Goal: Transaction & Acquisition: Download file/media

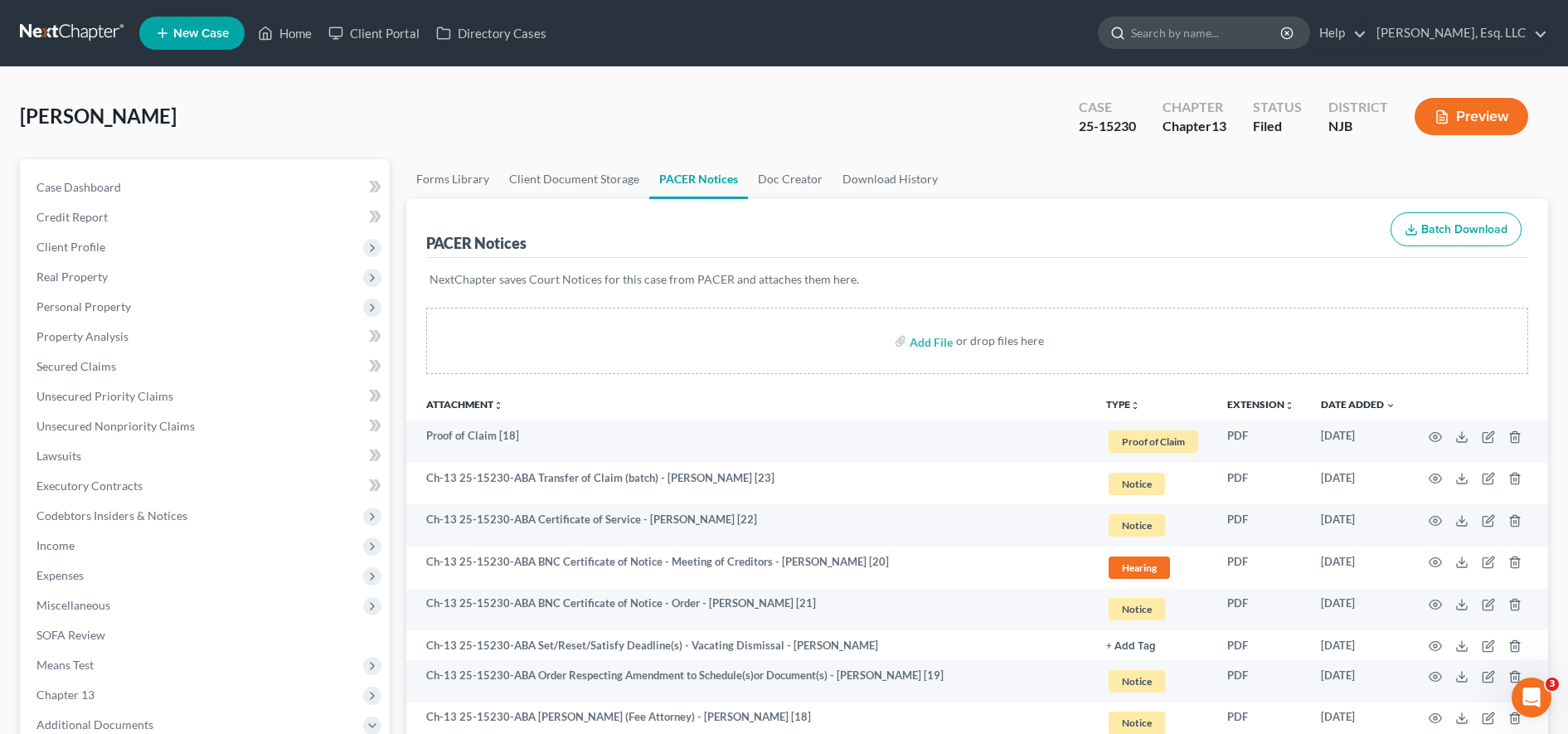
click at [1191, 23] on input "search" at bounding box center [1207, 33] width 151 height 31
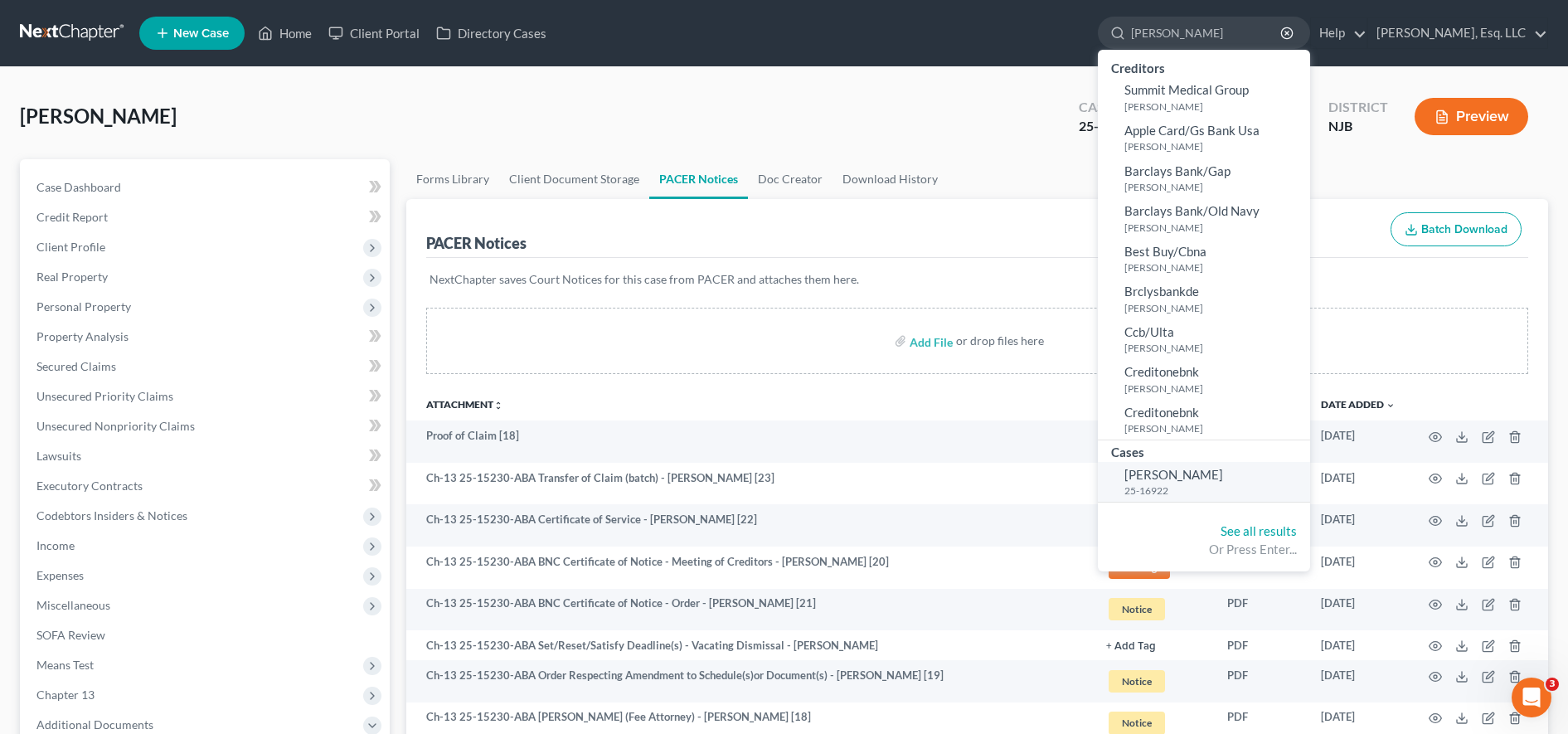
type input "[PERSON_NAME]"
click at [1194, 486] on small "25-16922" at bounding box center [1215, 490] width 181 height 14
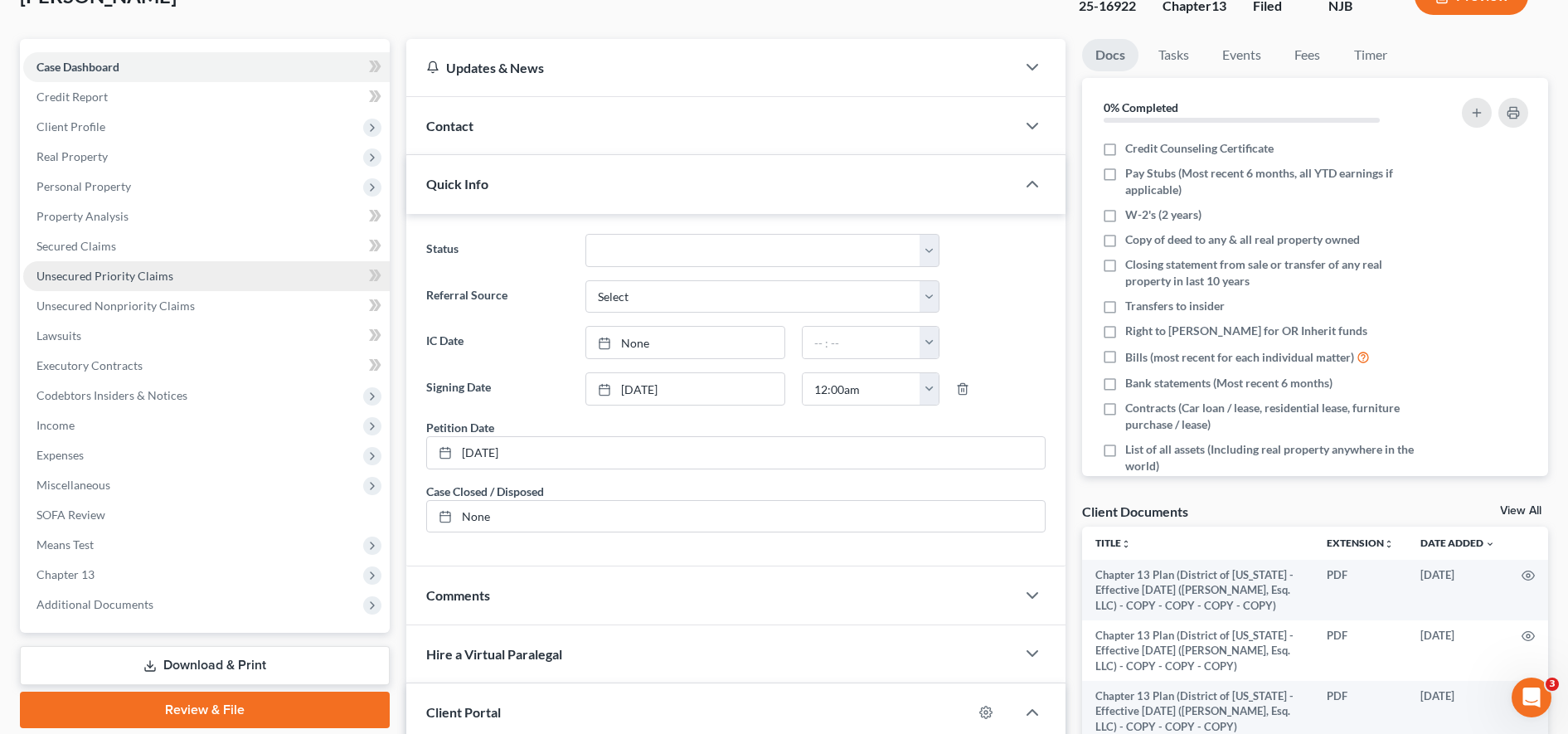
scroll to position [352, 0]
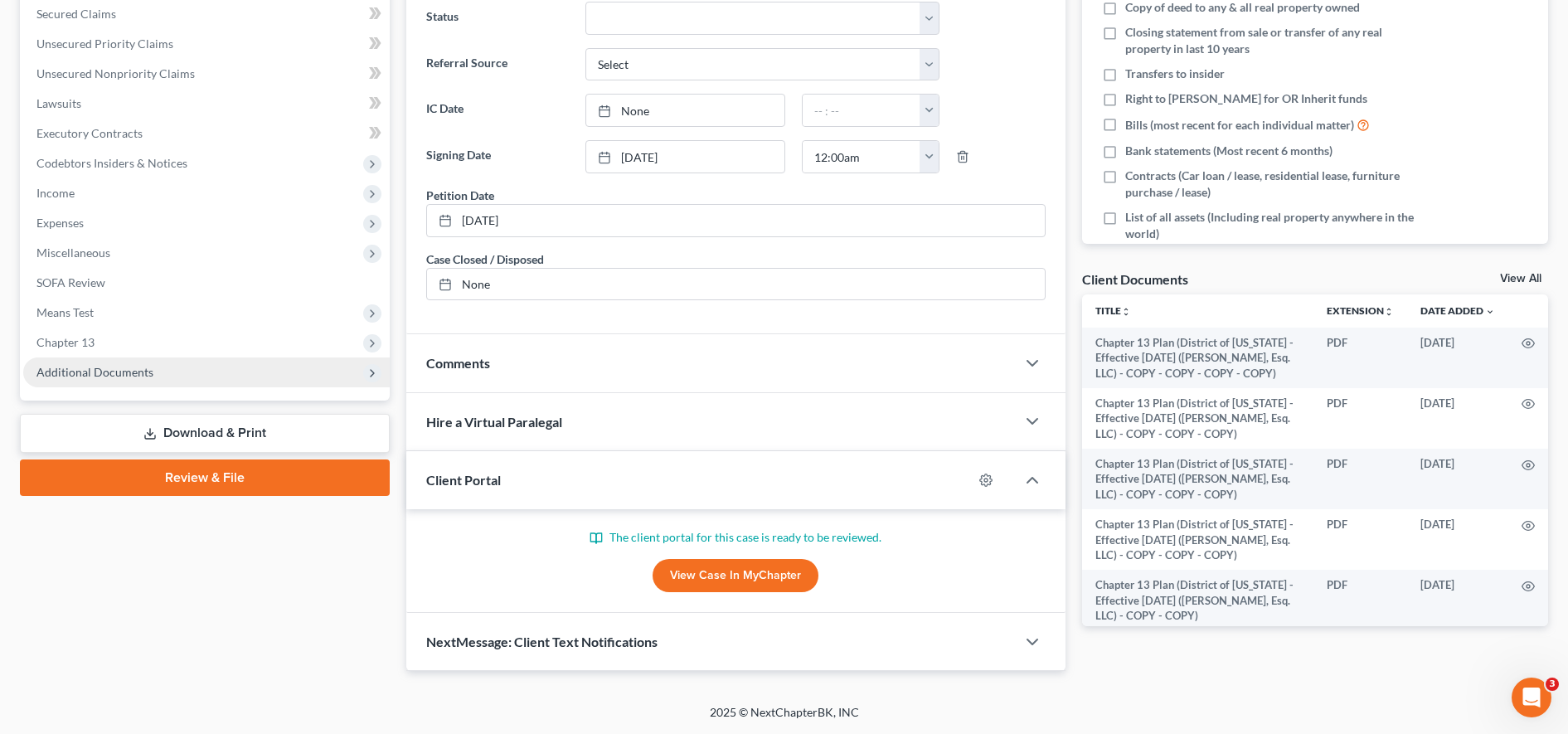
click at [215, 375] on span "Additional Documents" at bounding box center [206, 372] width 366 height 30
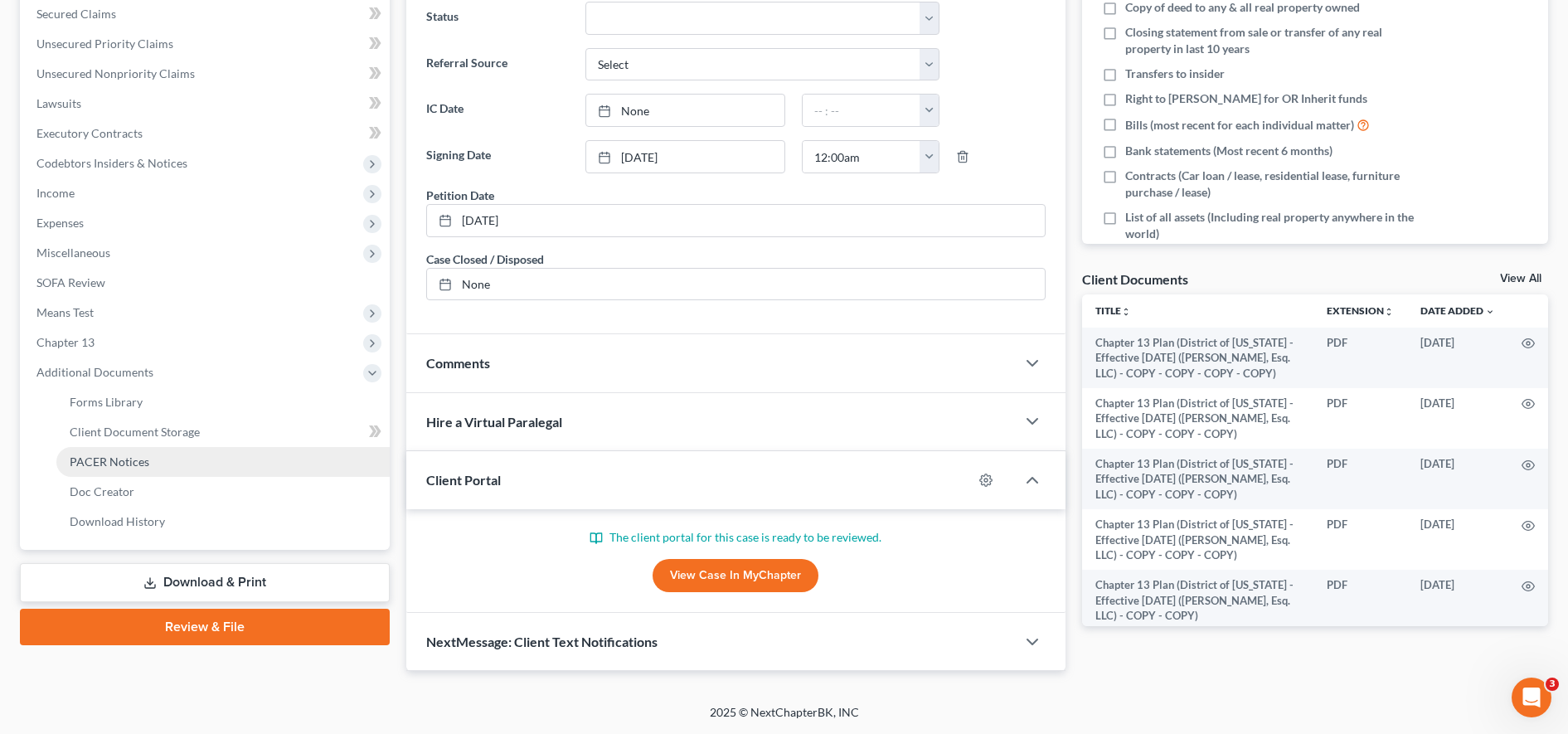
click at [219, 462] on link "PACER Notices" at bounding box center [223, 462] width 334 height 30
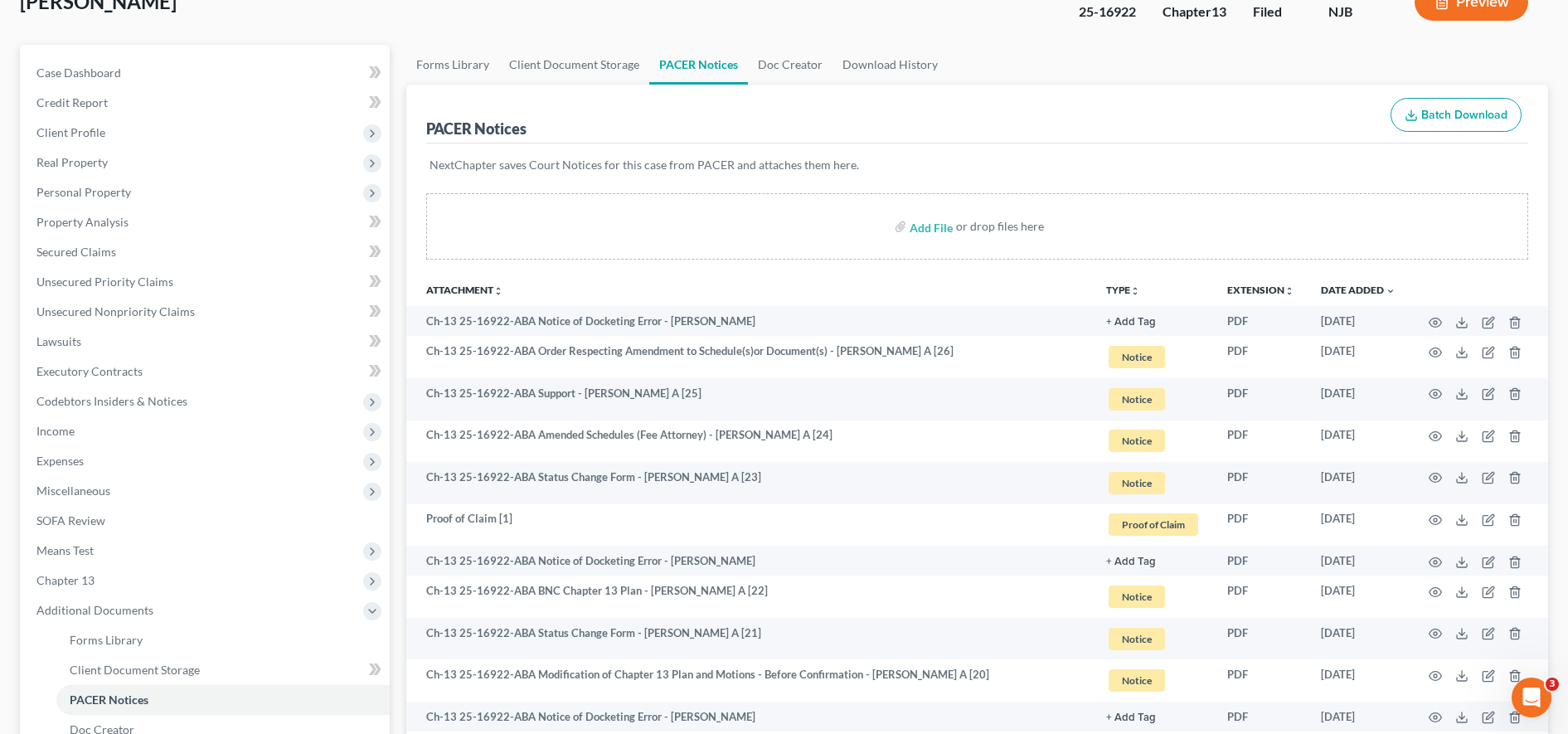
scroll to position [121, 0]
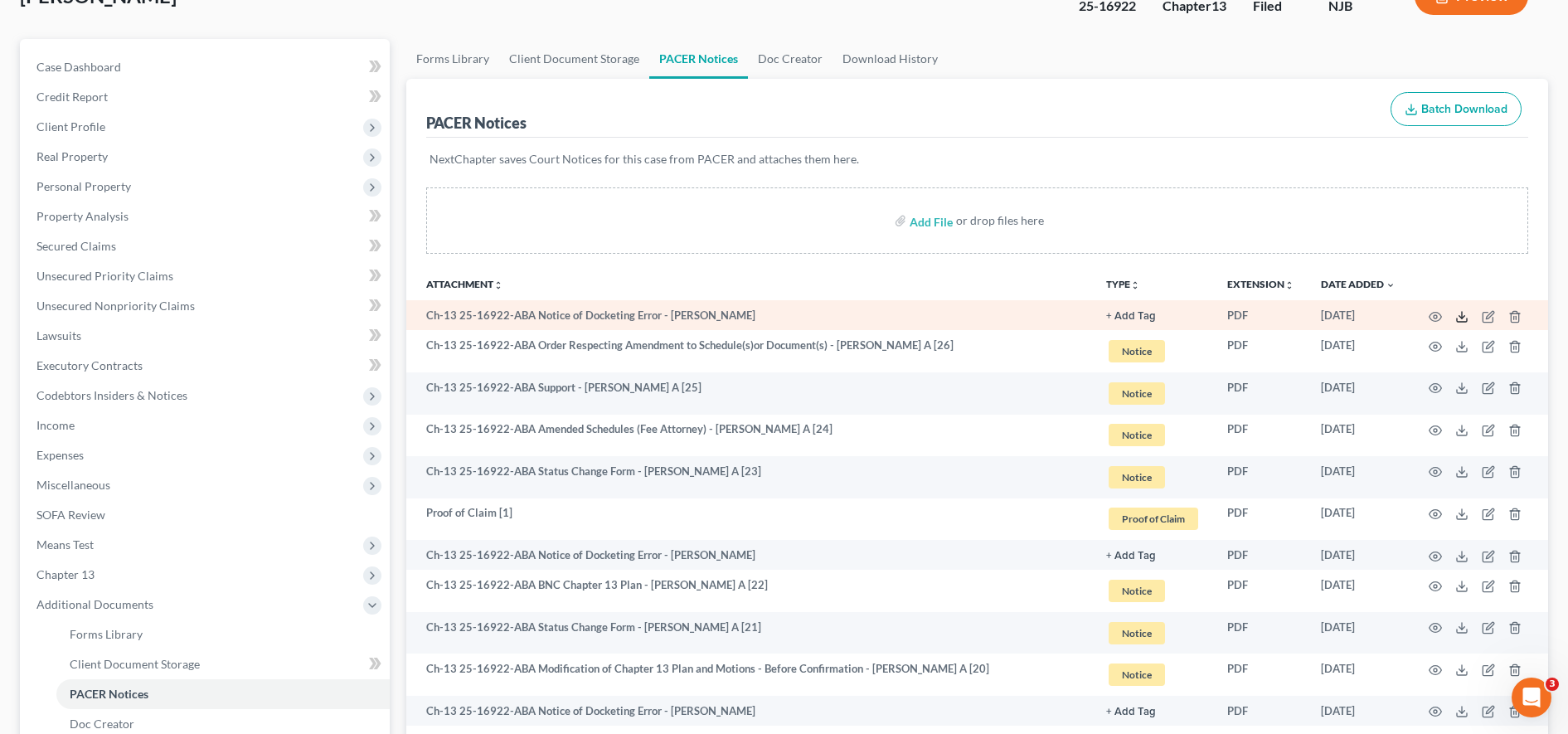
click at [1456, 316] on icon at bounding box center [1461, 316] width 13 height 13
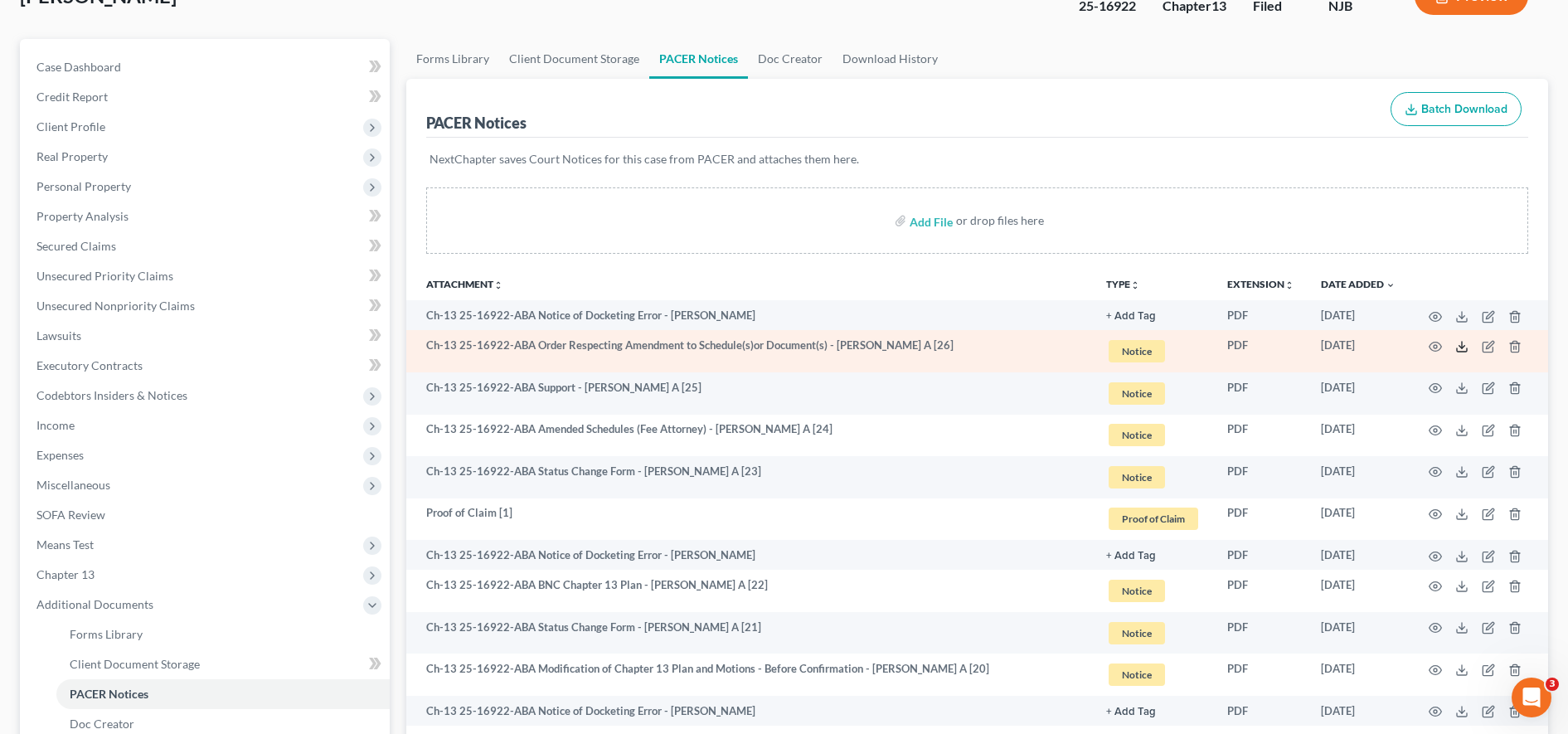
click at [1461, 349] on icon at bounding box center [1461, 346] width 13 height 13
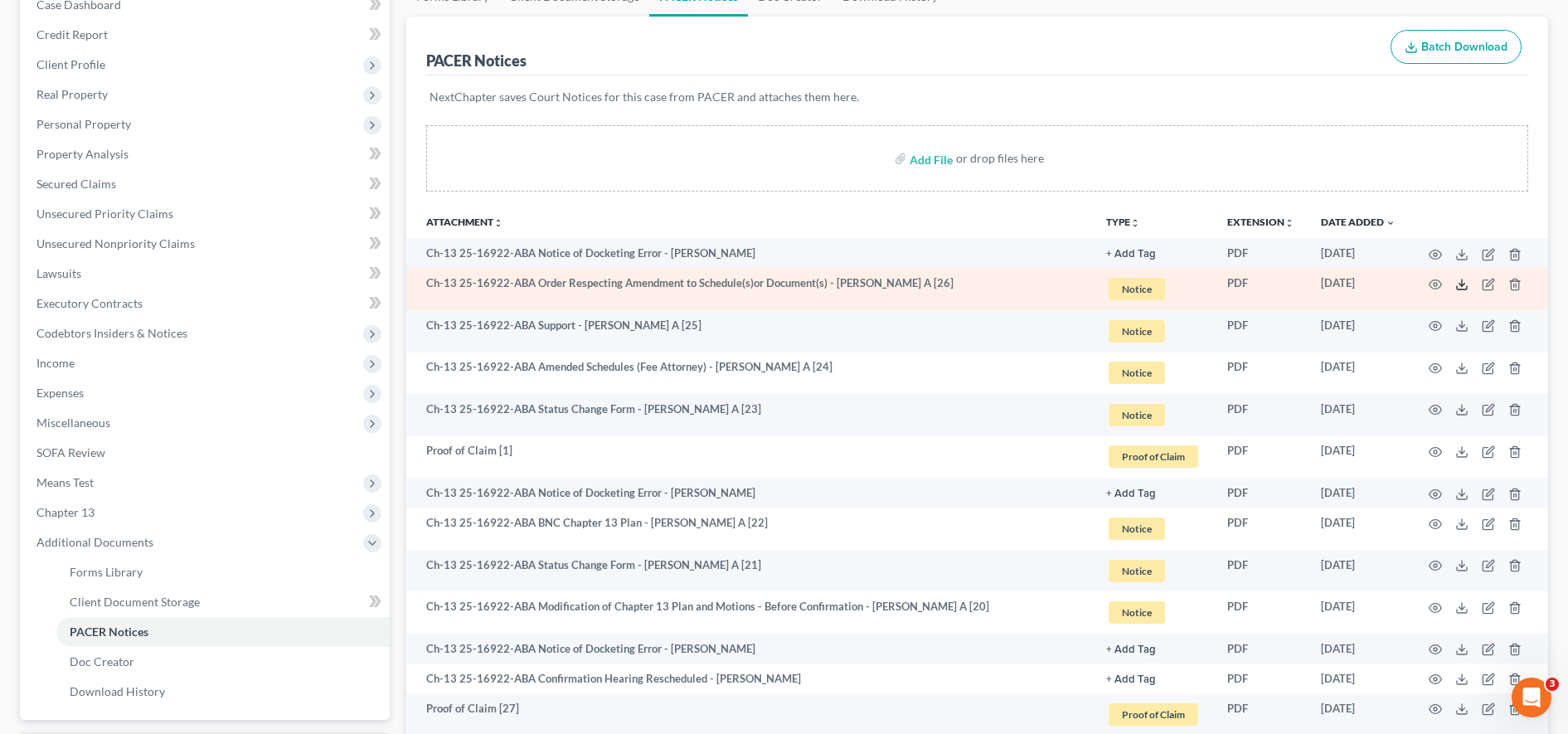
scroll to position [191, 0]
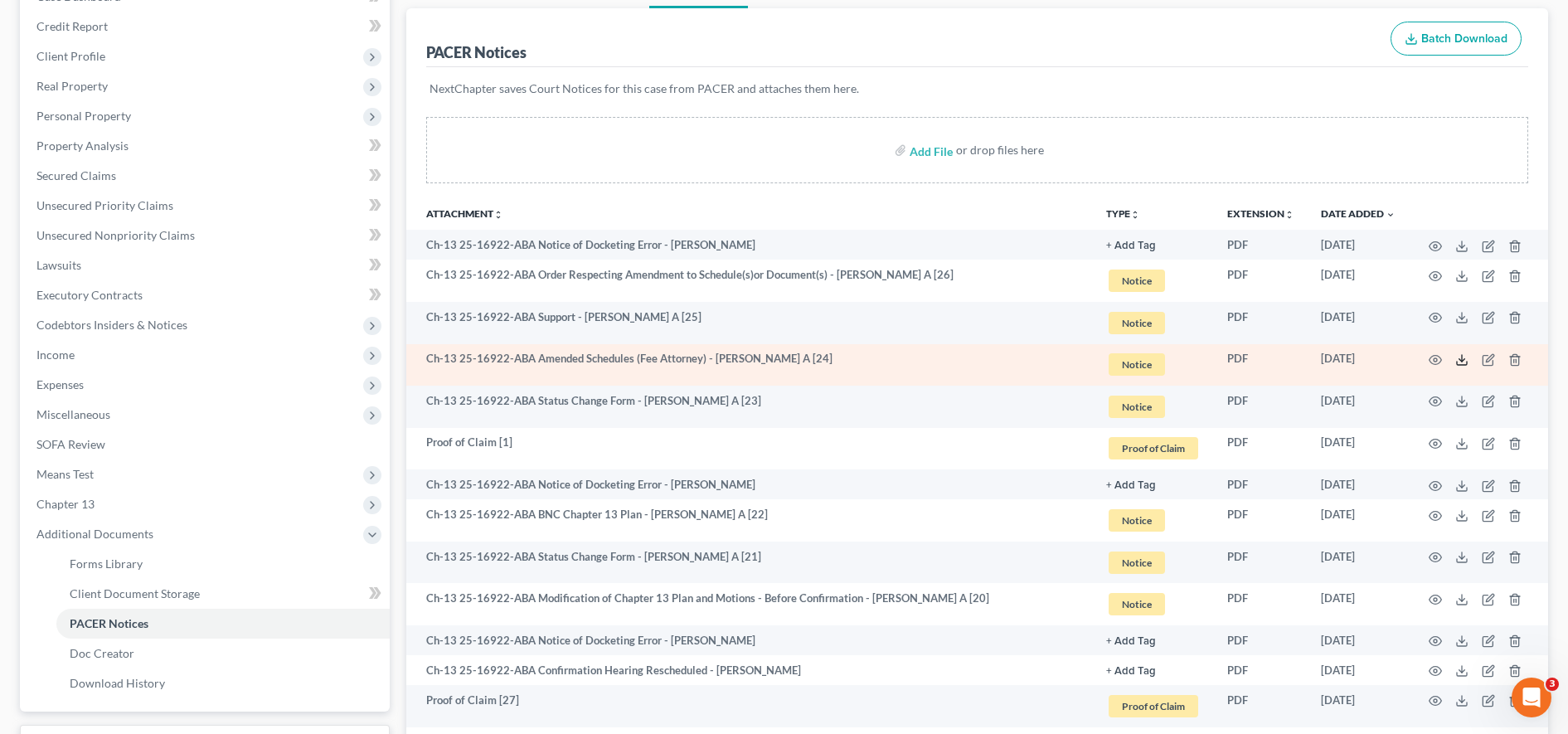
click at [1457, 363] on icon at bounding box center [1461, 363] width 10 height 4
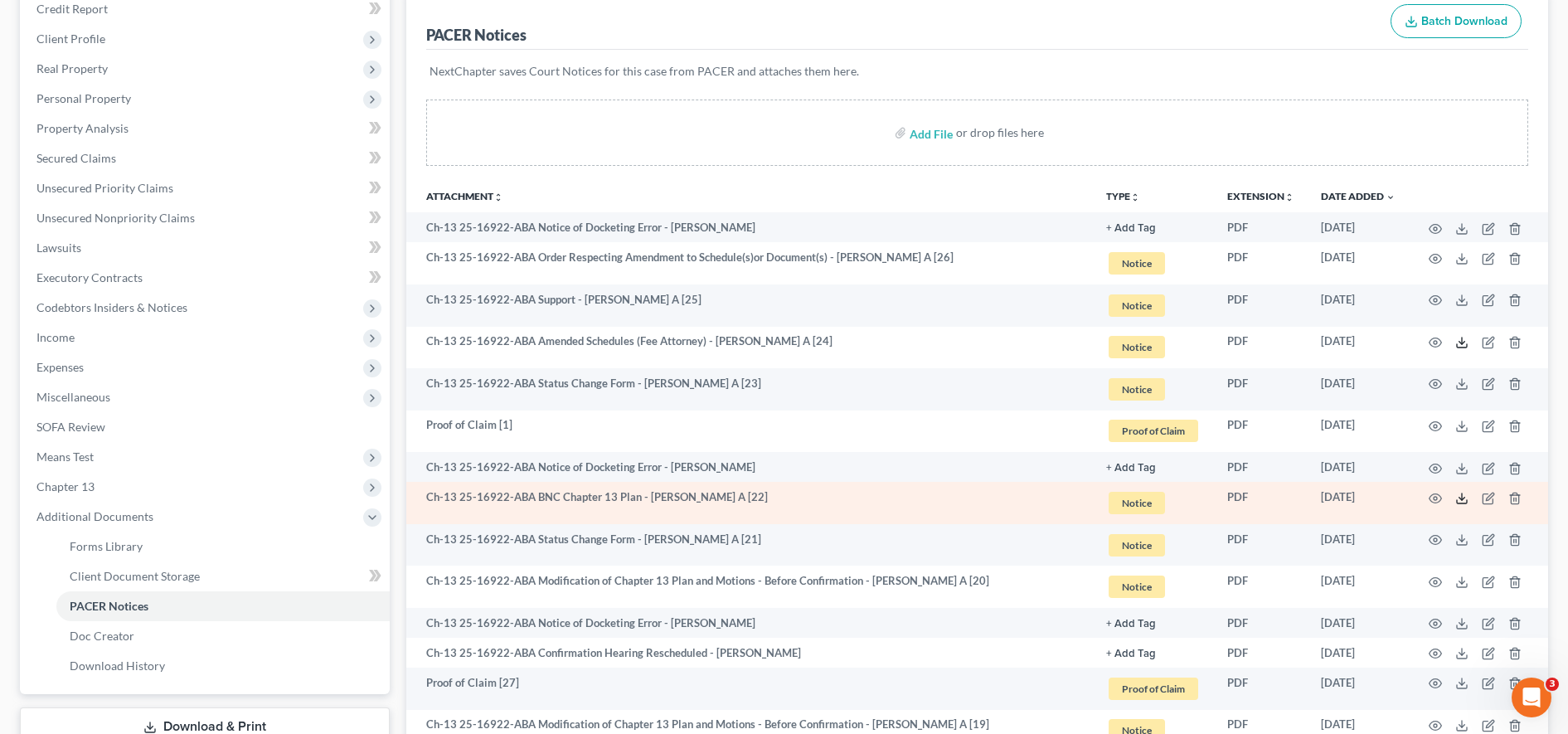
scroll to position [209, 0]
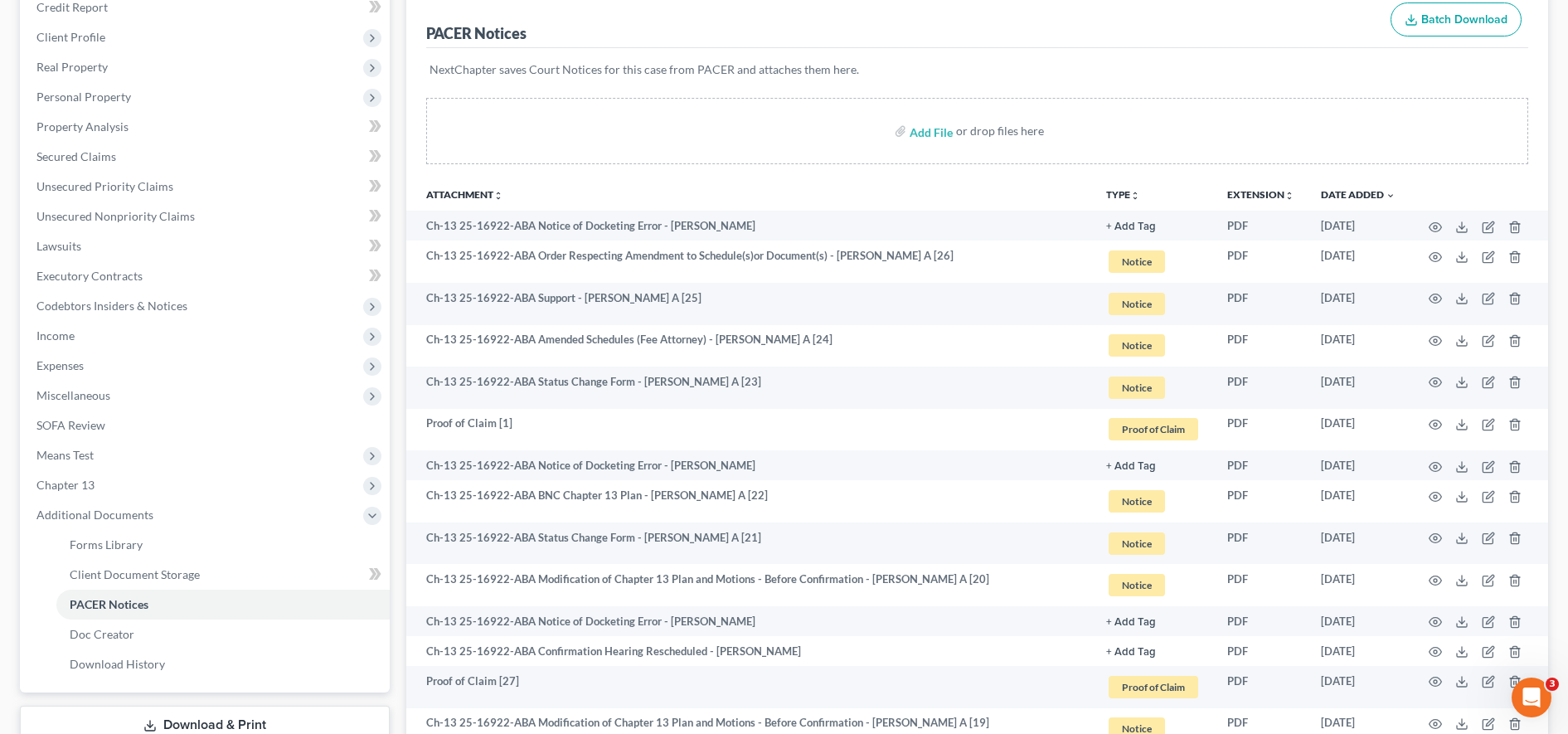
click at [1321, 203] on th "Date Added unfold_more expand_more expand_less" at bounding box center [1358, 195] width 101 height 33
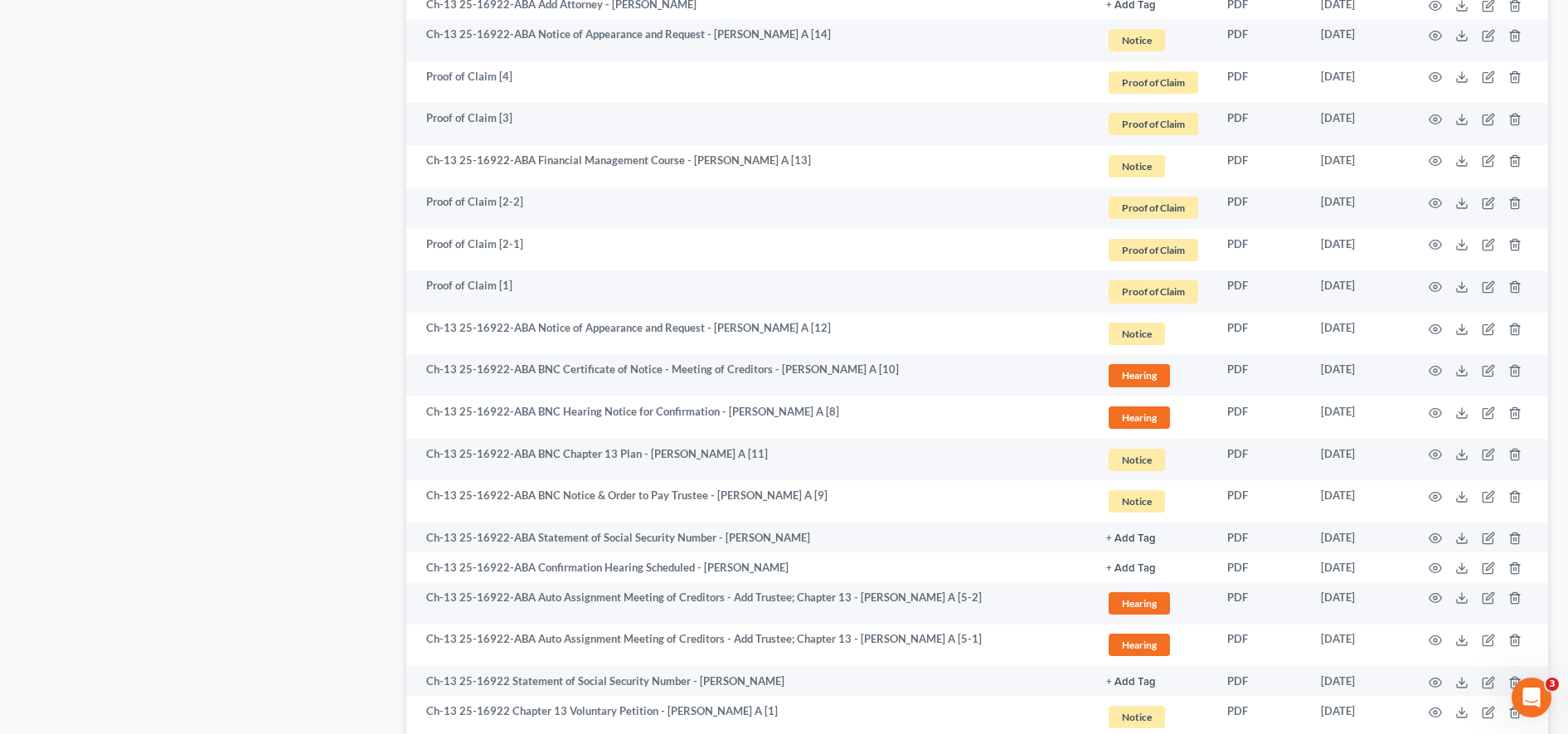
scroll to position [2437, 0]
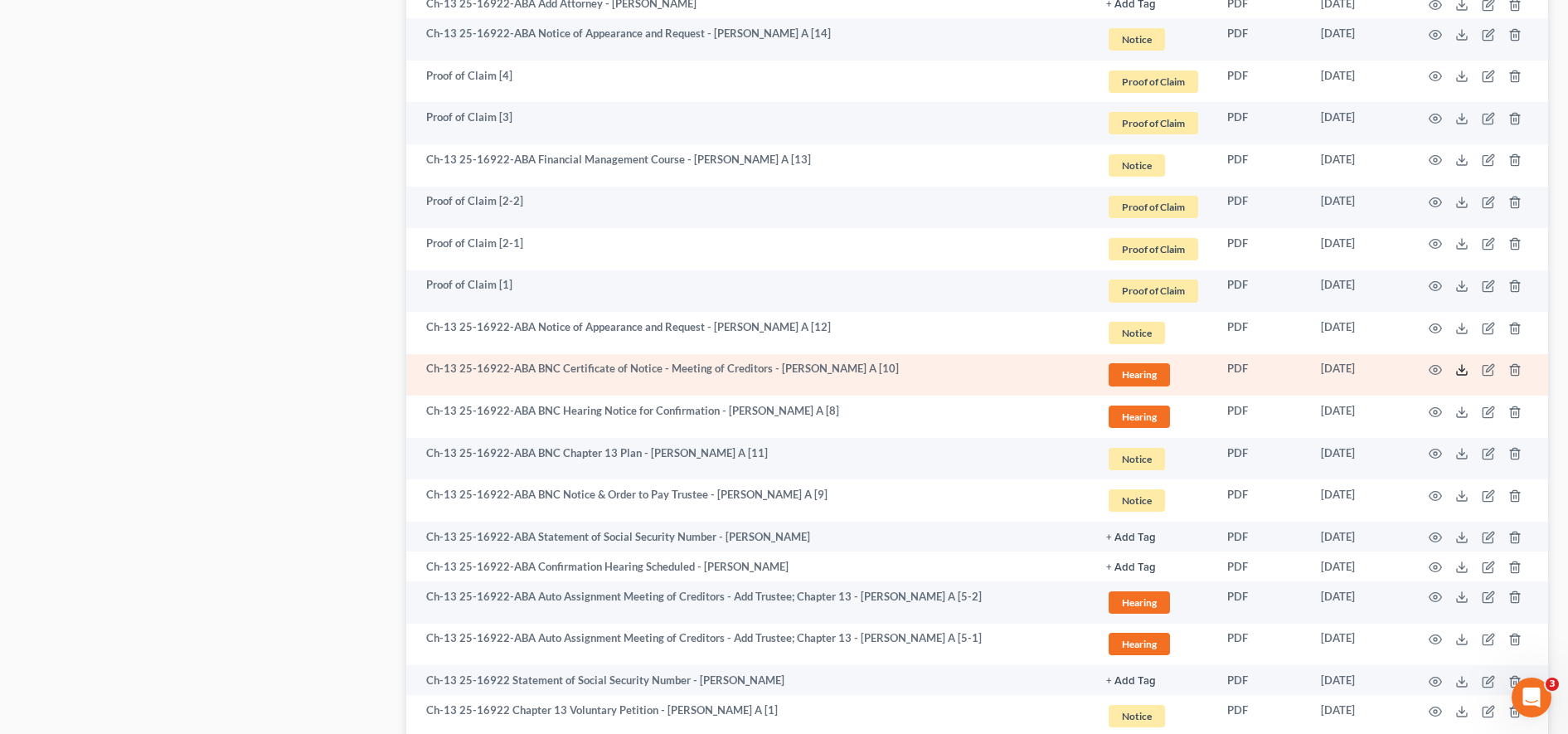
click at [1466, 365] on icon at bounding box center [1461, 370] width 13 height 13
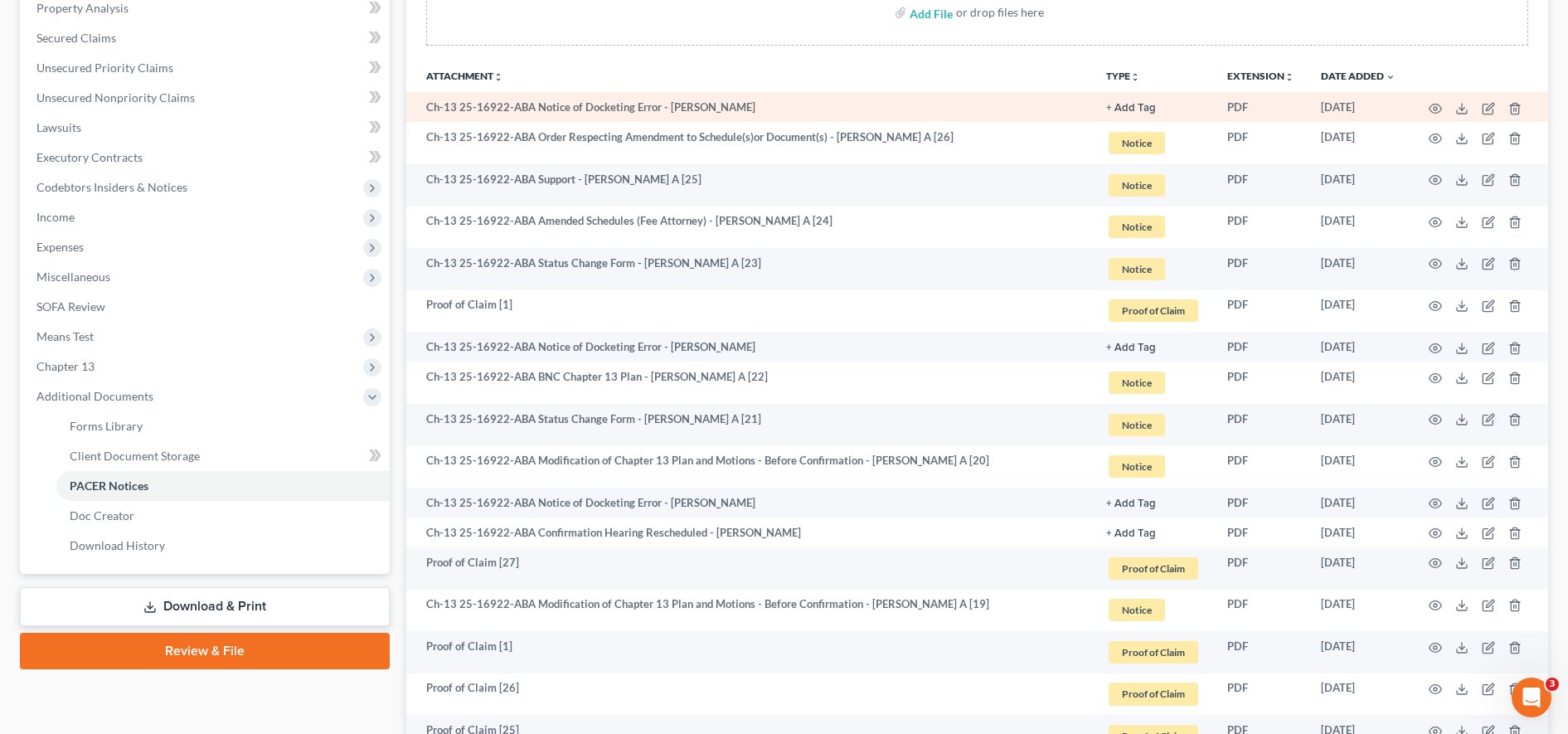
scroll to position [0, 0]
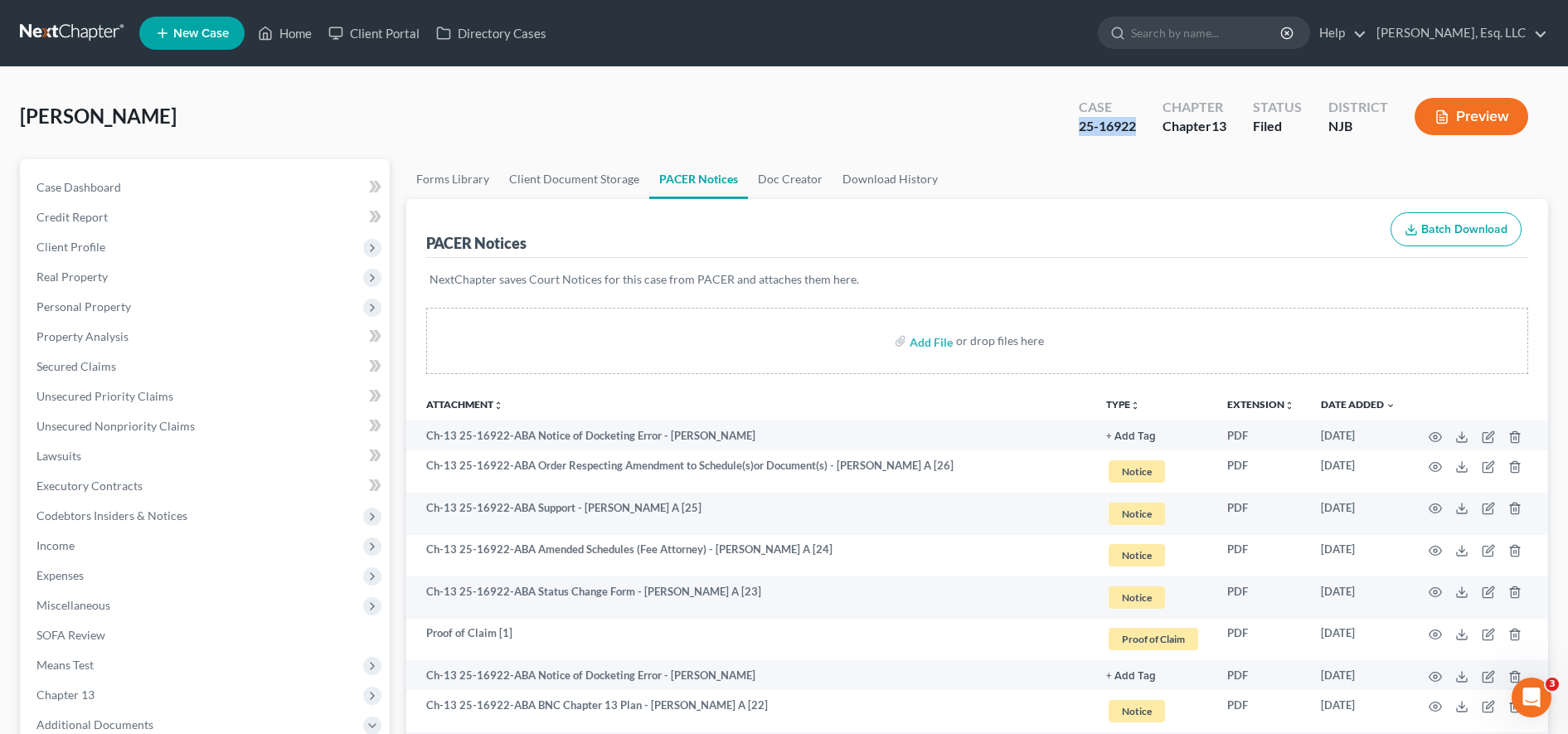
drag, startPoint x: 1145, startPoint y: 114, endPoint x: 1137, endPoint y: 126, distance: 14.4
click at [1137, 126] on div "Case 25-16922" at bounding box center [1107, 118] width 84 height 49
copy div "25-16922"
